Goal: Register for event/course

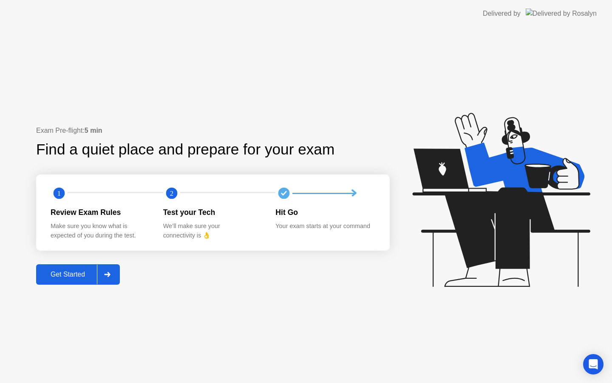
click at [74, 272] on div "Get Started" at bounding box center [68, 274] width 58 height 8
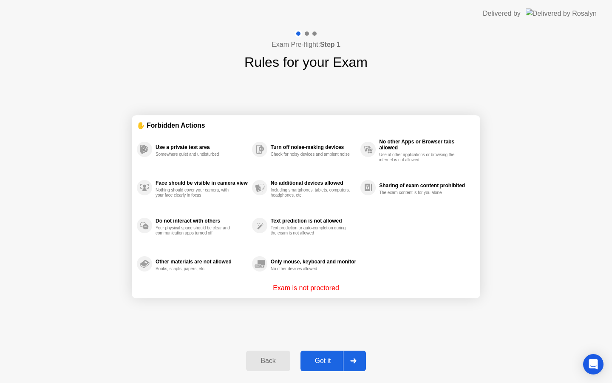
click at [320, 354] on button "Got it" at bounding box center [332, 360] width 65 height 20
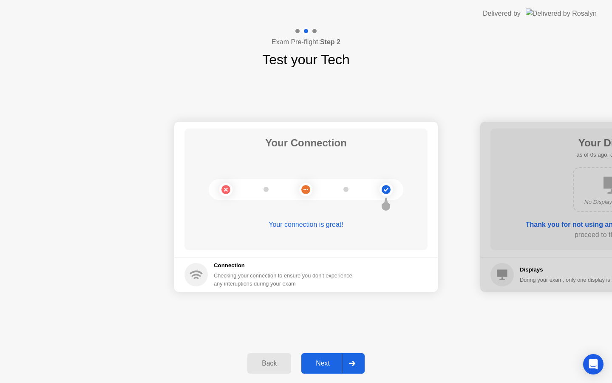
click at [323, 360] on div "Next" at bounding box center [323, 363] width 38 height 8
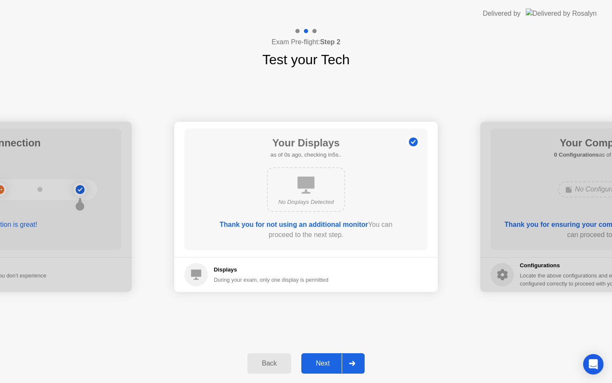
click at [323, 360] on div "Next" at bounding box center [323, 363] width 38 height 8
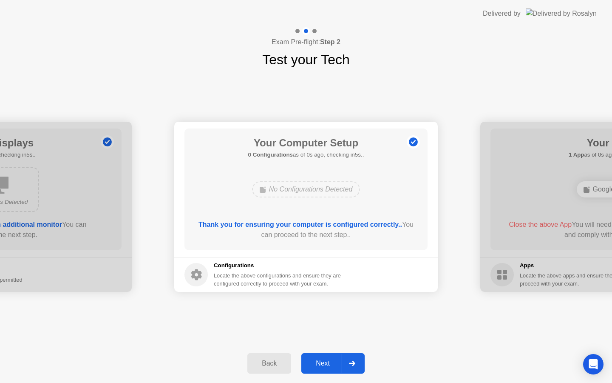
click at [323, 360] on div "Next" at bounding box center [323, 363] width 38 height 8
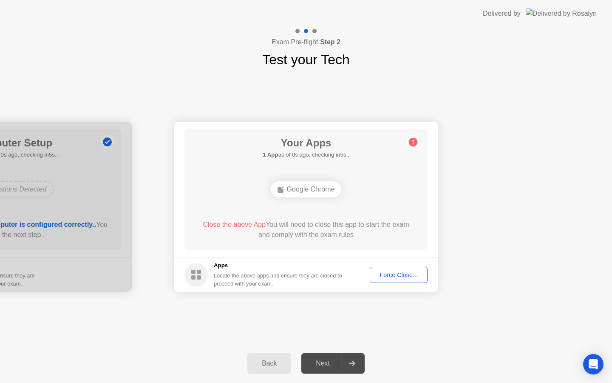
click at [323, 360] on div "Next" at bounding box center [323, 363] width 38 height 8
click at [393, 277] on div "Force Close..." at bounding box center [399, 274] width 52 height 7
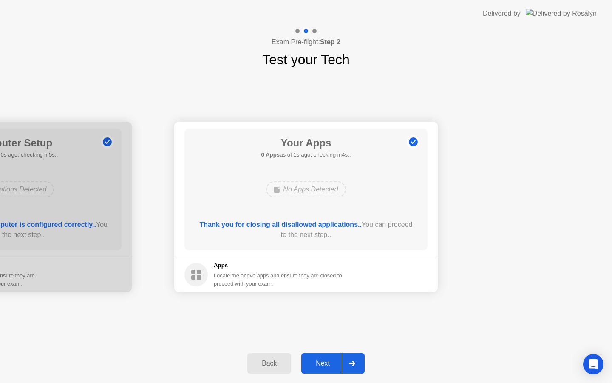
click at [319, 365] on div "Next" at bounding box center [323, 363] width 38 height 8
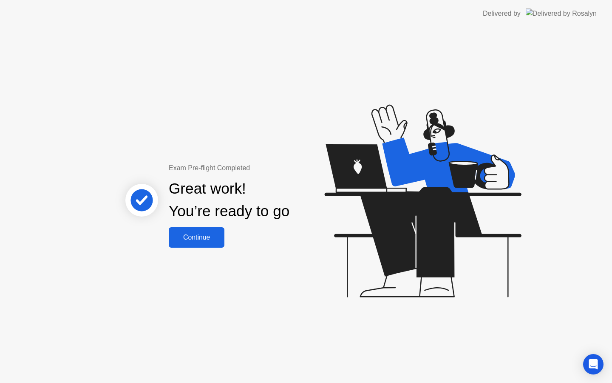
click at [187, 238] on div "Continue" at bounding box center [196, 237] width 51 height 8
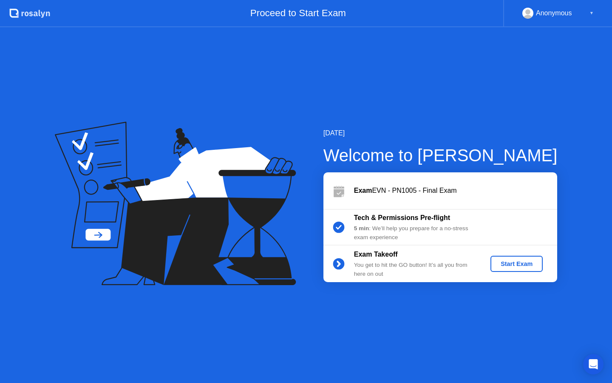
click at [515, 260] on div "Start Exam" at bounding box center [516, 263] width 45 height 7
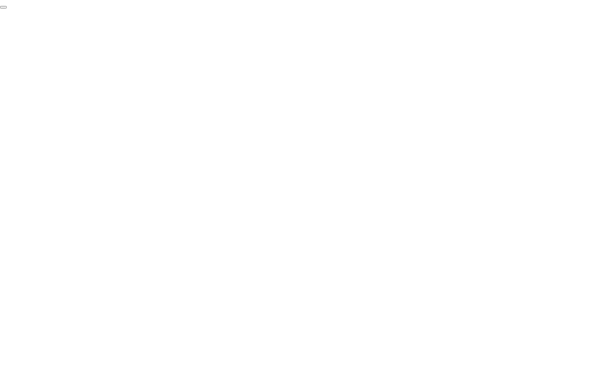
click div "End Proctoring Session"
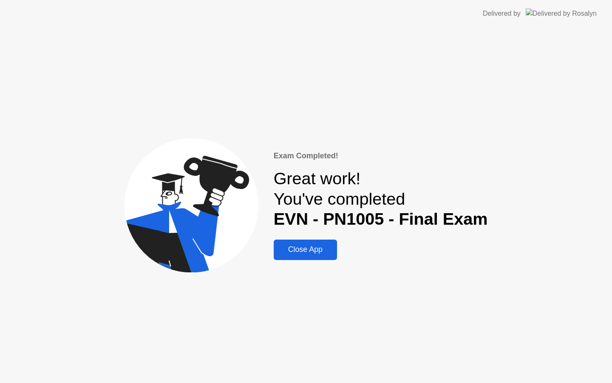
click at [287, 243] on button "Close App" at bounding box center [305, 249] width 63 height 20
